Goal: Task Accomplishment & Management: Complete application form

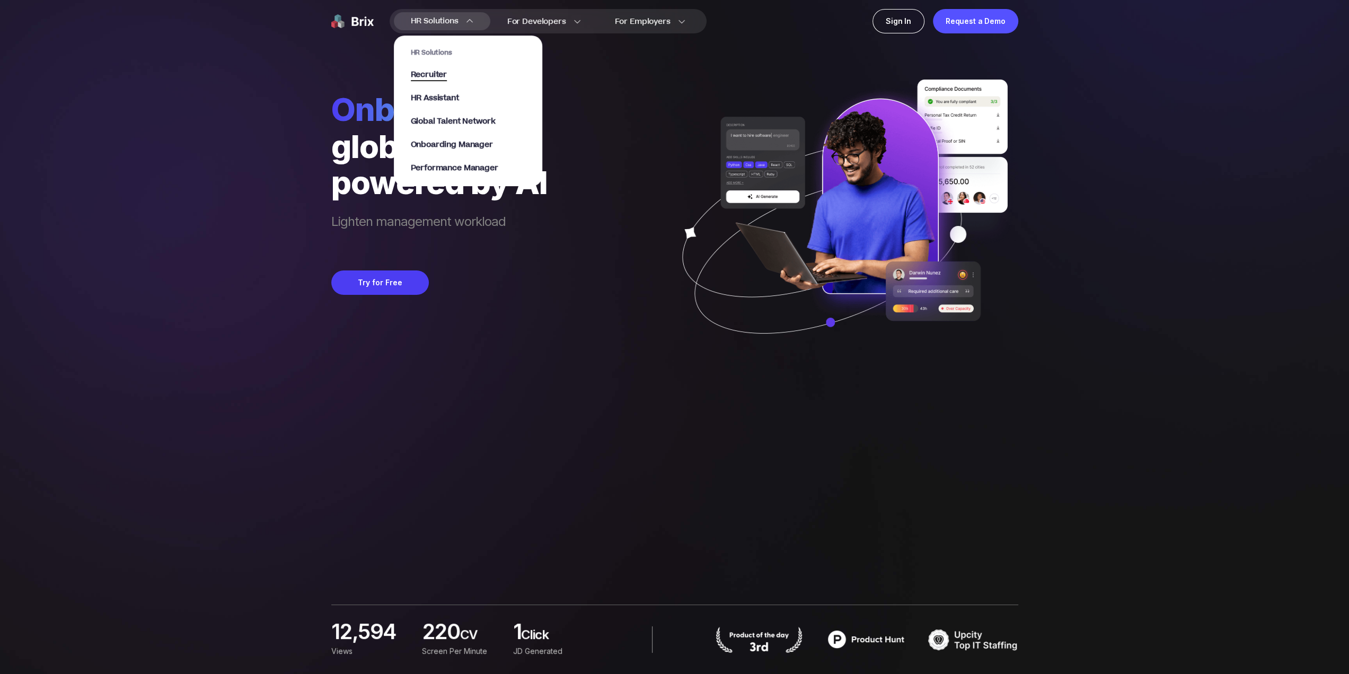
click at [434, 69] on span "Recruiter" at bounding box center [429, 75] width 37 height 12
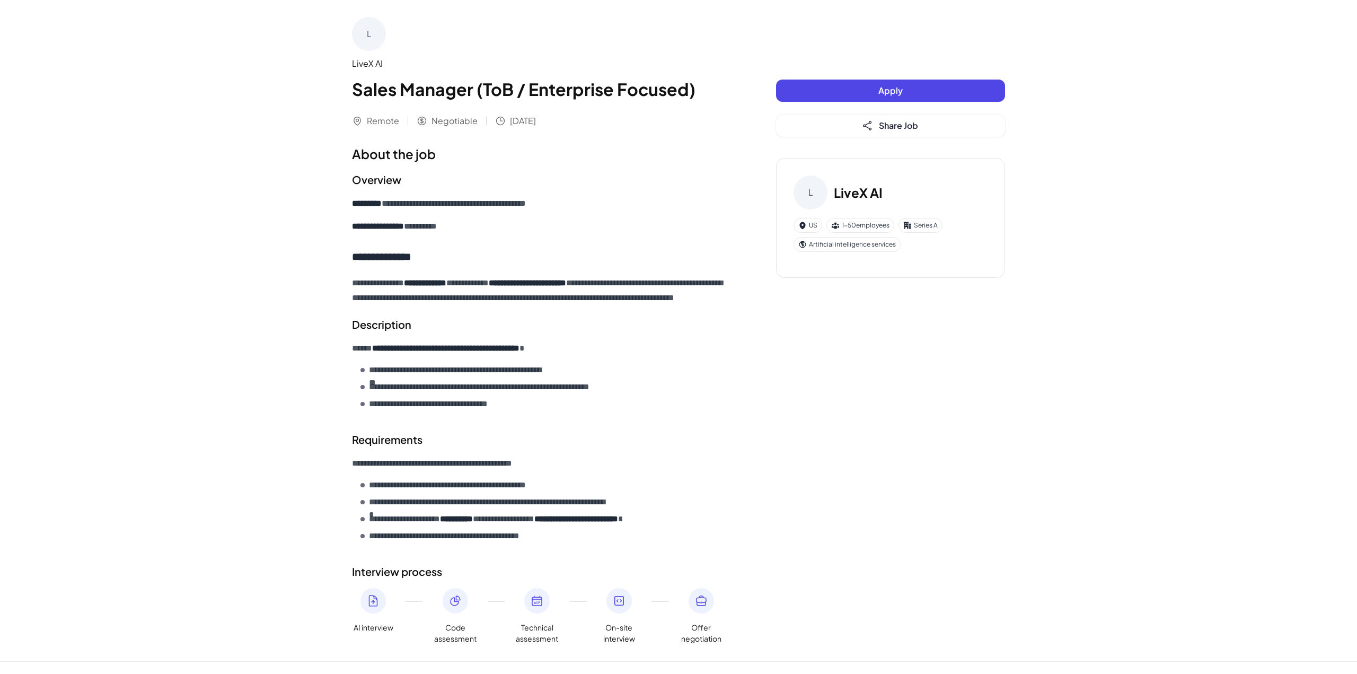
click at [853, 89] on button "Apply" at bounding box center [890, 91] width 229 height 22
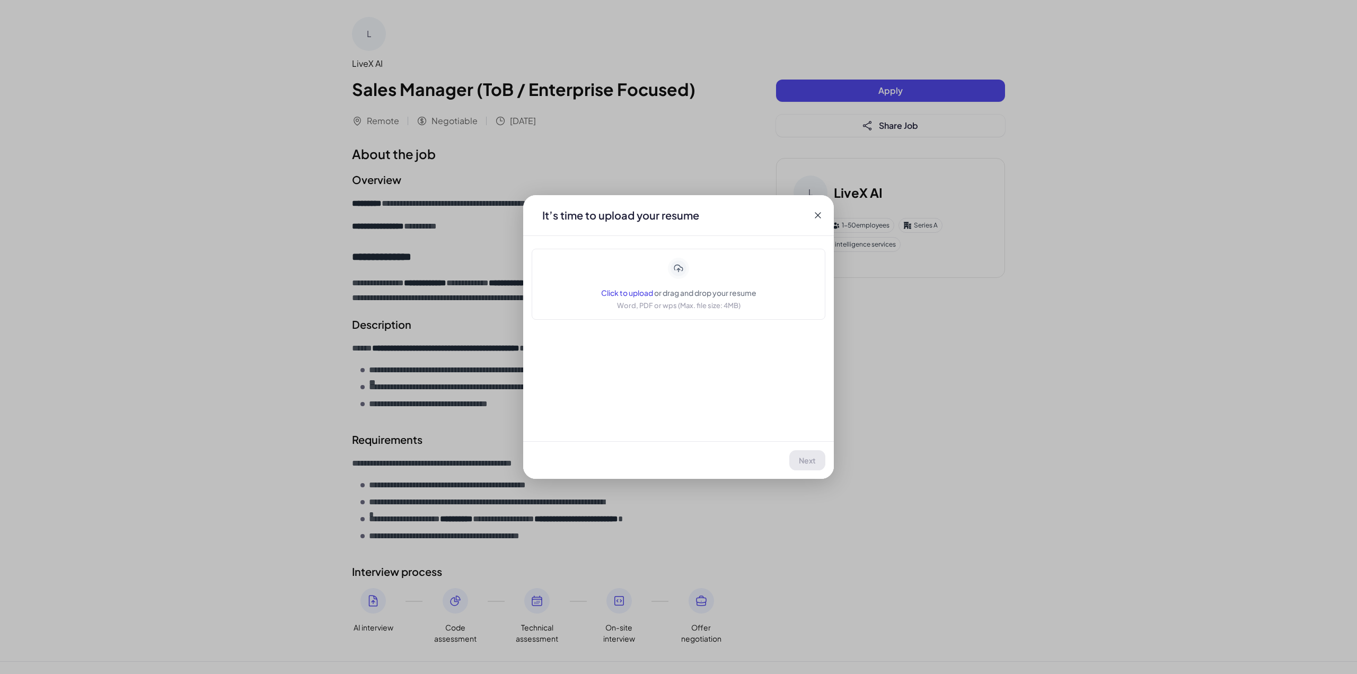
click at [626, 288] on span "Click to upload" at bounding box center [627, 293] width 52 height 10
click at [643, 288] on span "Click to upload" at bounding box center [627, 293] width 52 height 10
click at [802, 461] on button "Next" at bounding box center [807, 460] width 35 height 20
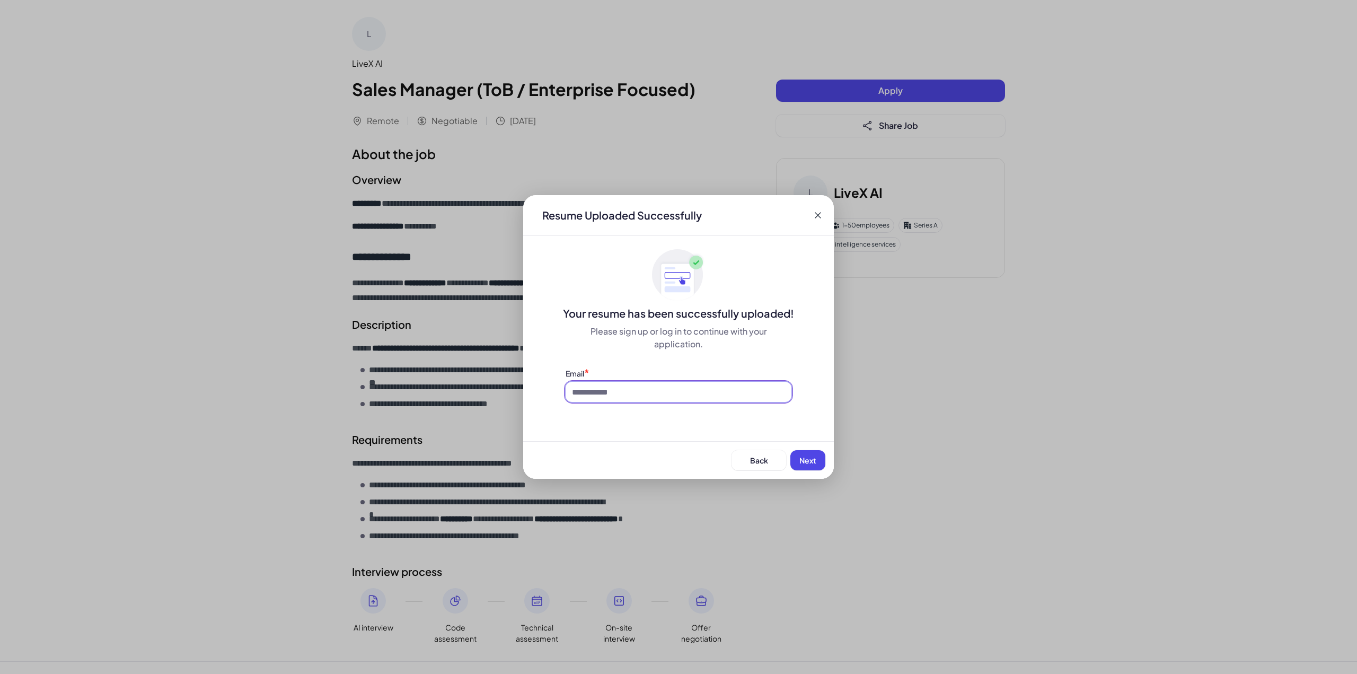
click at [632, 383] on input at bounding box center [679, 392] width 226 height 20
type input "**********"
click at [806, 459] on span "Next" at bounding box center [807, 460] width 17 height 10
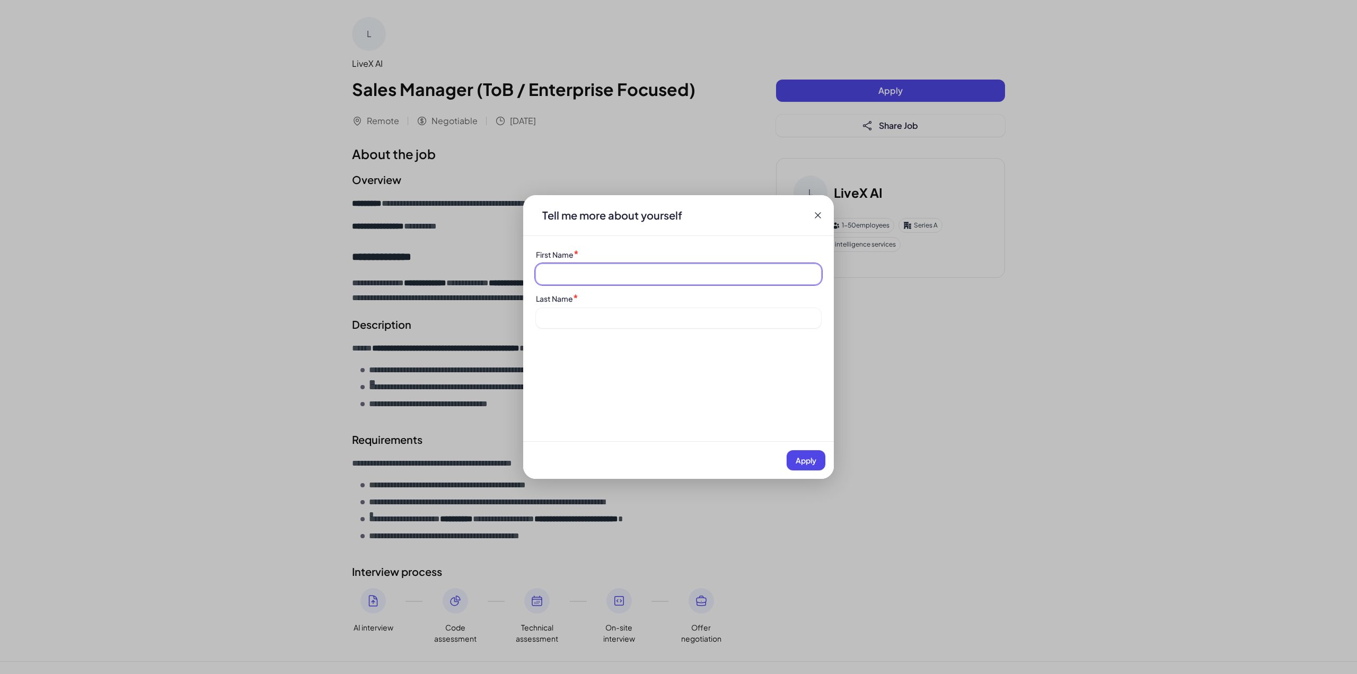
click at [685, 264] on input at bounding box center [678, 274] width 285 height 20
type input "*"
type input "*****"
click at [626, 308] on input at bounding box center [678, 318] width 285 height 20
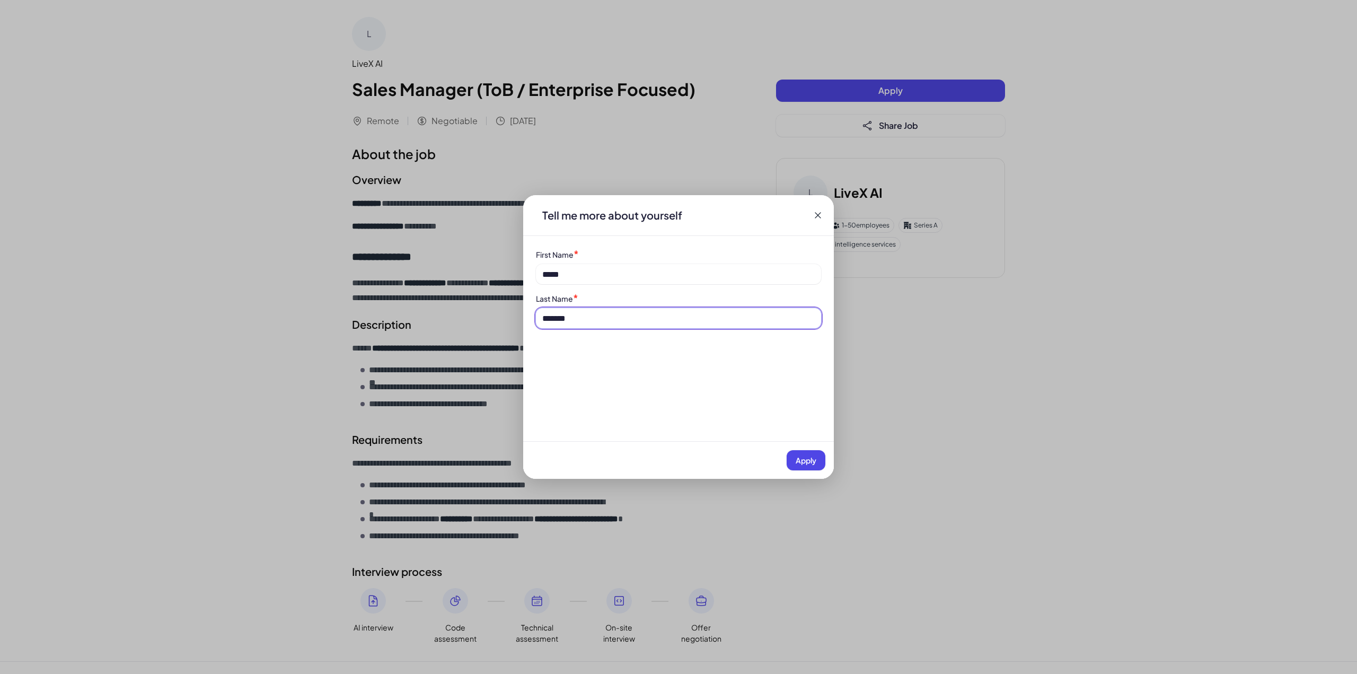
type input "*******"
click at [805, 462] on span "Apply" at bounding box center [806, 460] width 21 height 10
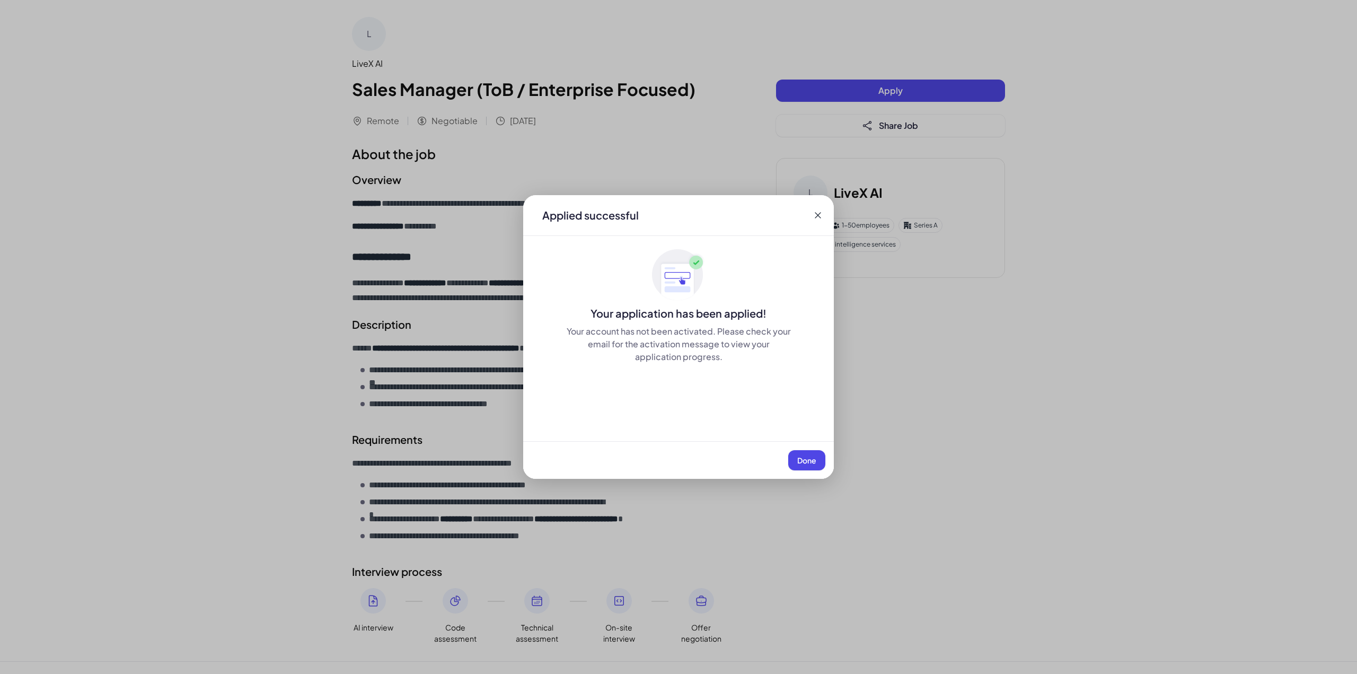
click at [805, 462] on span "Done" at bounding box center [806, 460] width 19 height 10
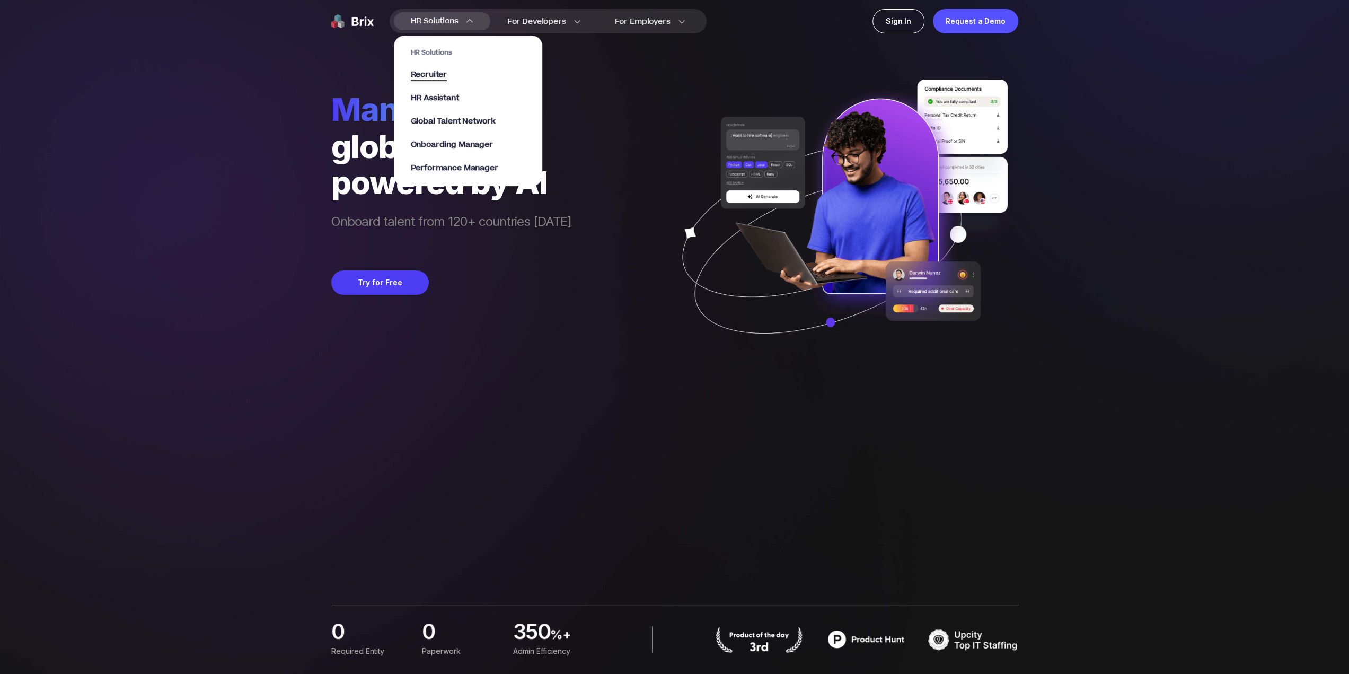
click at [434, 69] on span "Recruiter" at bounding box center [429, 75] width 37 height 12
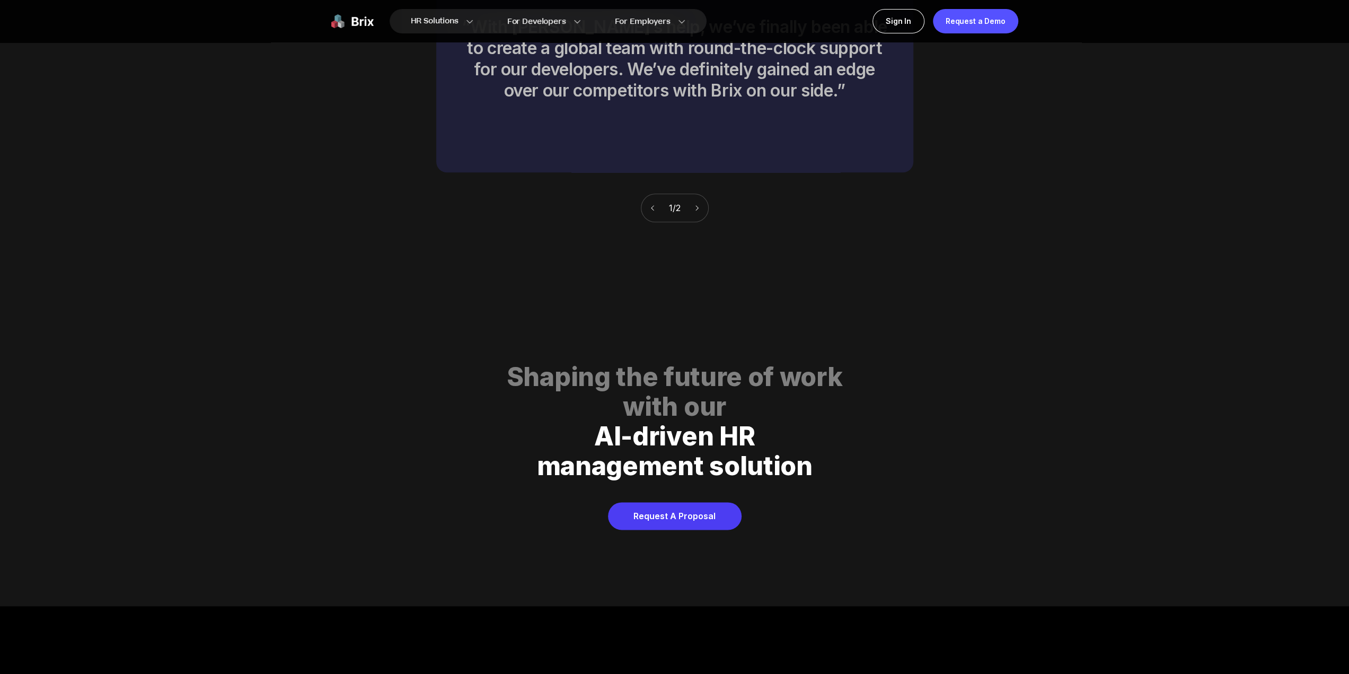
scroll to position [5254, 0]
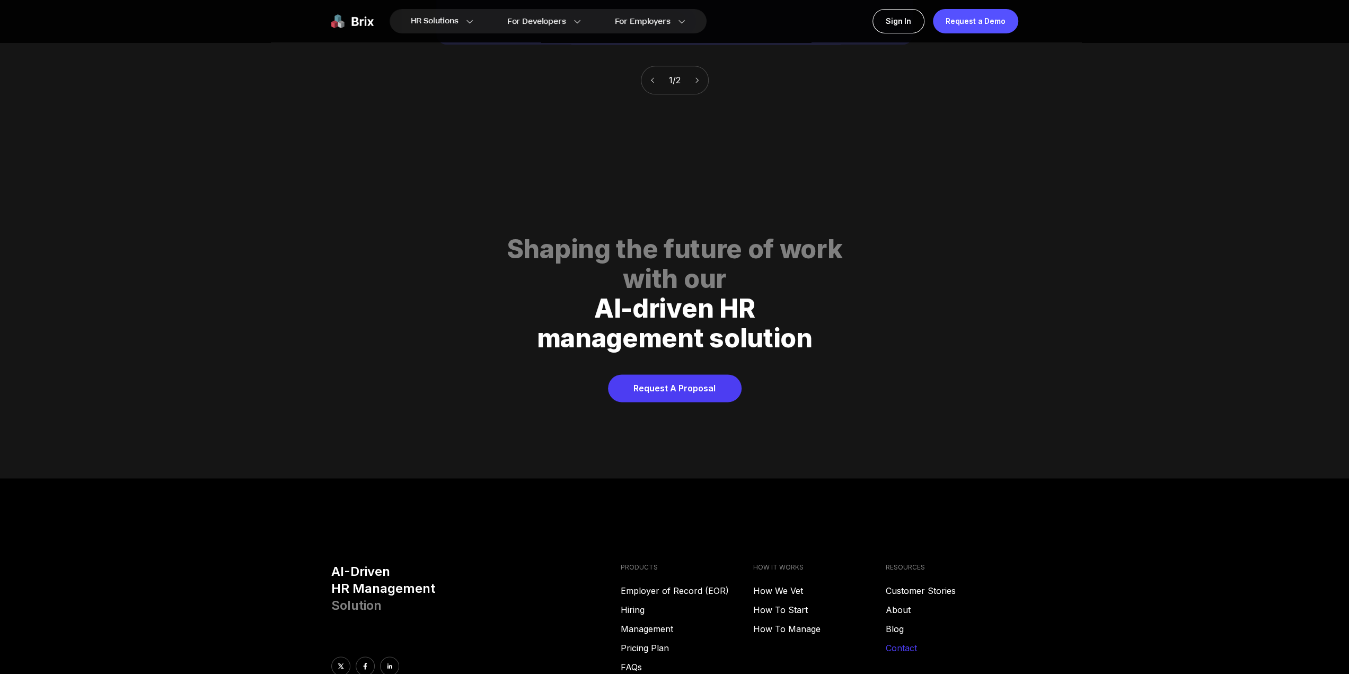
click at [902, 641] on link "Contact" at bounding box center [952, 647] width 133 height 13
click at [899, 641] on link "Contact" at bounding box center [952, 647] width 133 height 13
click at [655, 622] on link "Management" at bounding box center [687, 628] width 133 height 13
click at [898, 603] on link "About" at bounding box center [952, 609] width 133 height 13
click at [631, 660] on link "FAQs" at bounding box center [687, 666] width 133 height 13
